Goal: Transaction & Acquisition: Purchase product/service

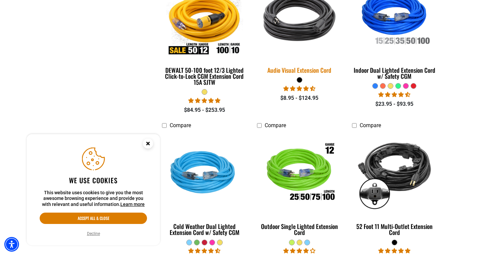
scroll to position [378, 0]
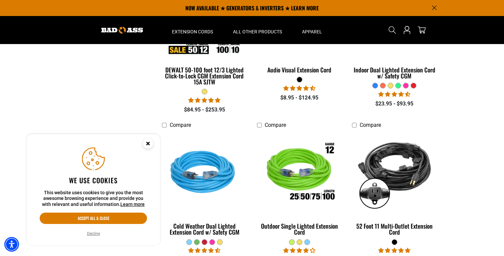
click at [147, 141] on circle "Close this option" at bounding box center [148, 143] width 10 height 10
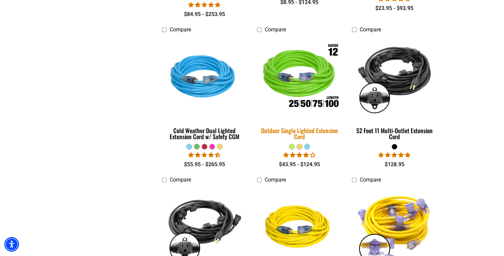
scroll to position [478, 0]
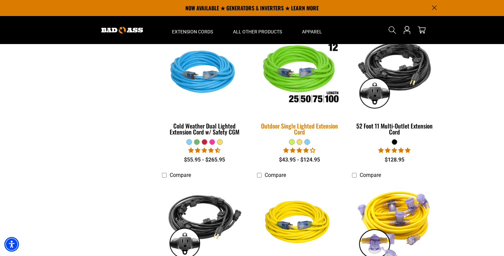
click at [301, 93] on img at bounding box center [299, 72] width 93 height 85
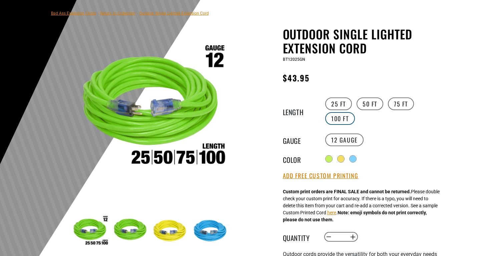
scroll to position [49, 0]
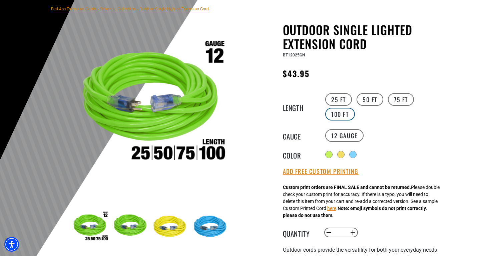
click at [344, 120] on label "100 FT" at bounding box center [340, 114] width 30 height 13
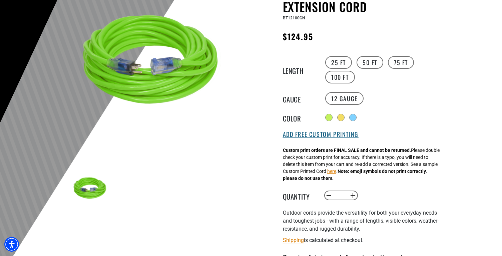
scroll to position [87, 0]
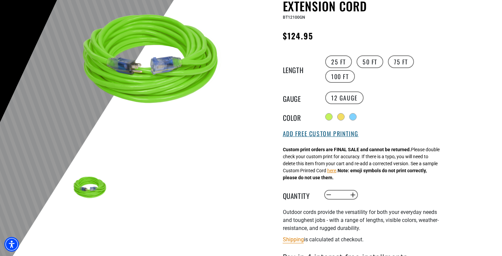
click at [306, 135] on button "Add Free Custom Printing" at bounding box center [321, 133] width 76 height 7
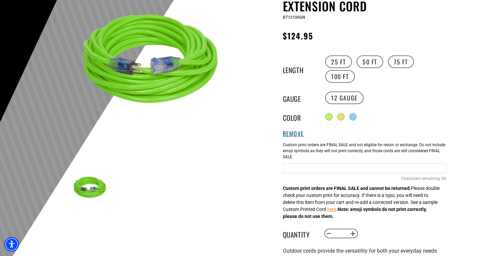
scroll to position [141, 0]
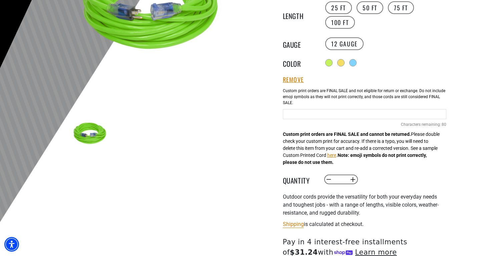
click at [314, 114] on input "Neon Green Cables" at bounding box center [364, 114] width 163 height 10
type input "**********"
click at [263, 96] on div "Outdoor Single Lighted Extension Cord Outdoor Single Lighted Extension Cord BT1…" at bounding box center [351, 139] width 190 height 416
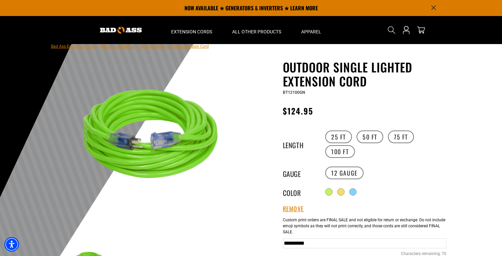
scroll to position [0, 0]
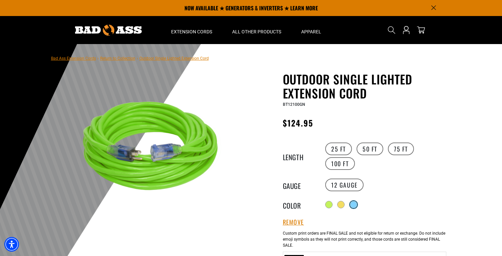
click at [353, 201] on div at bounding box center [353, 204] width 7 height 7
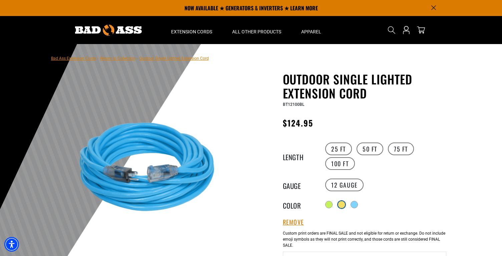
click at [342, 205] on div at bounding box center [341, 204] width 7 height 7
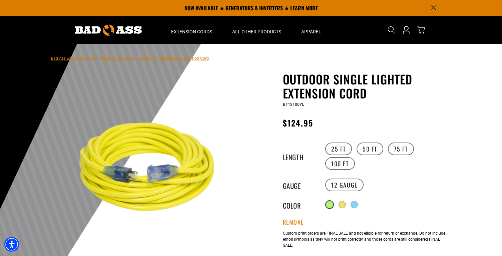
click at [331, 204] on div at bounding box center [329, 204] width 7 height 7
